Goal: Task Accomplishment & Management: Use online tool/utility

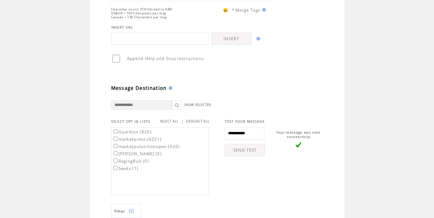
scroll to position [122, 0]
click at [245, 131] on input "**********" at bounding box center [245, 133] width 40 height 12
click at [245, 131] on input "text" at bounding box center [245, 133] width 40 height 12
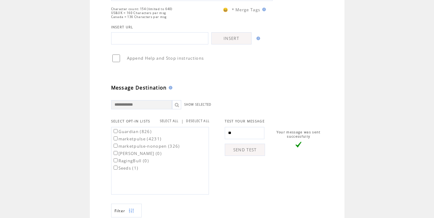
type input "**********"
click at [245, 149] on link "SEND TEST" at bounding box center [245, 150] width 40 height 12
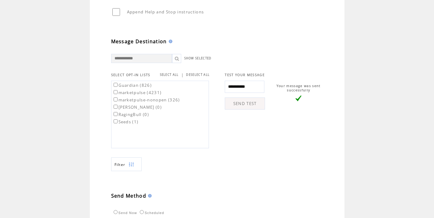
scroll to position [172, 0]
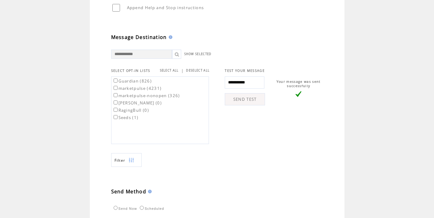
click at [149, 89] on label "marketpulse (4231)" at bounding box center [136, 88] width 49 height 5
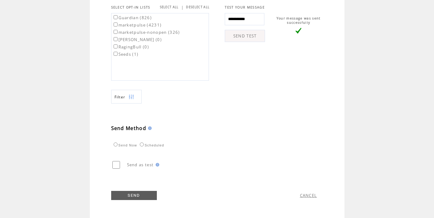
click at [147, 193] on link "SEND" at bounding box center [134, 195] width 46 height 9
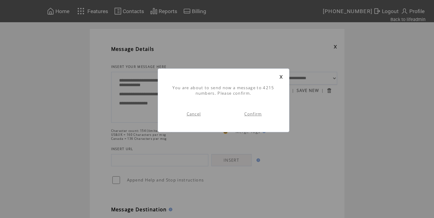
scroll to position [0, 0]
click at [256, 114] on link "Confirm" at bounding box center [252, 113] width 17 height 5
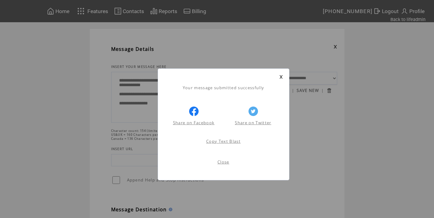
scroll to position [0, 0]
click at [222, 163] on link "Close" at bounding box center [223, 161] width 12 height 5
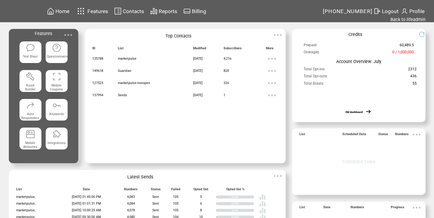
click at [392, 10] on span "Logout" at bounding box center [390, 11] width 17 height 6
